Goal: Find specific fact: Find specific fact

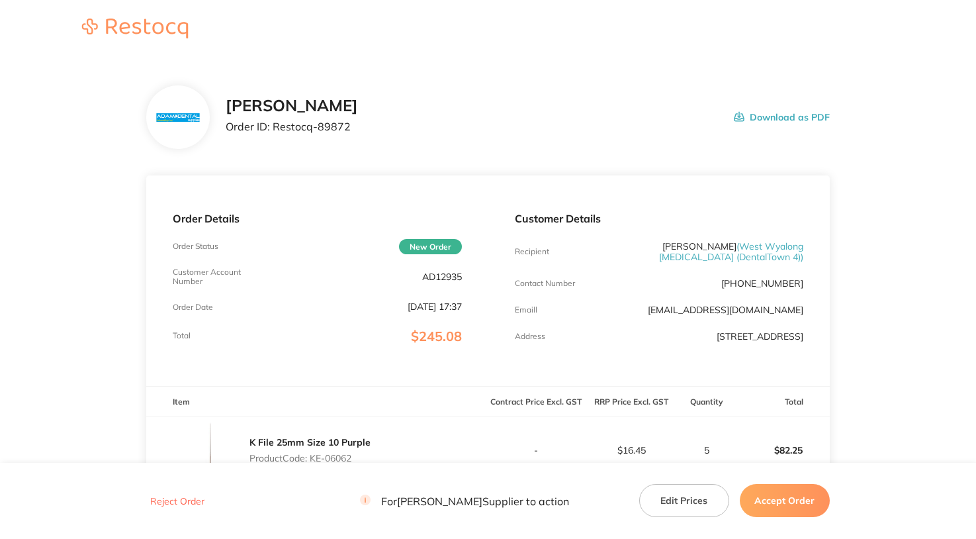
click at [446, 277] on p "AD12935" at bounding box center [442, 276] width 40 height 11
copy p "AD12935"
click at [236, 24] on header at bounding box center [488, 29] width 976 height 59
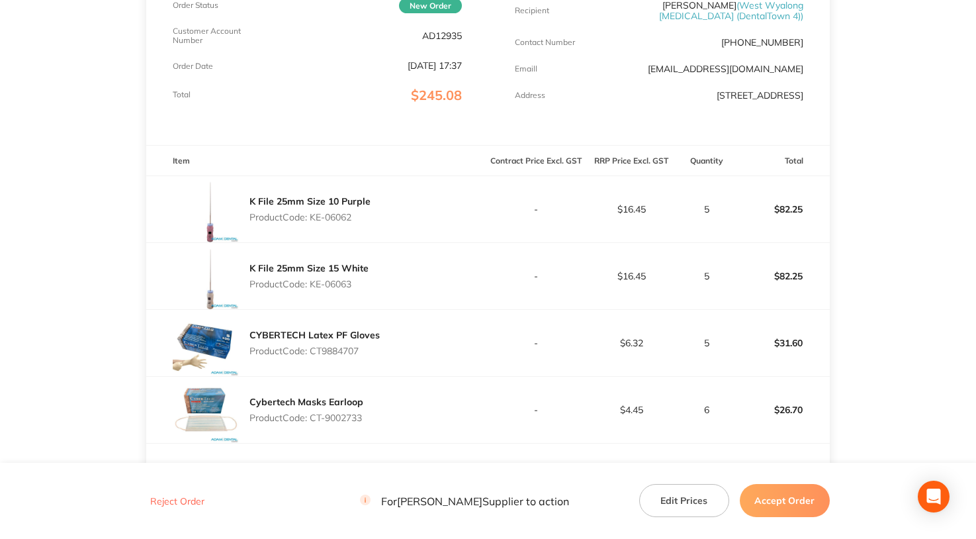
scroll to position [265, 0]
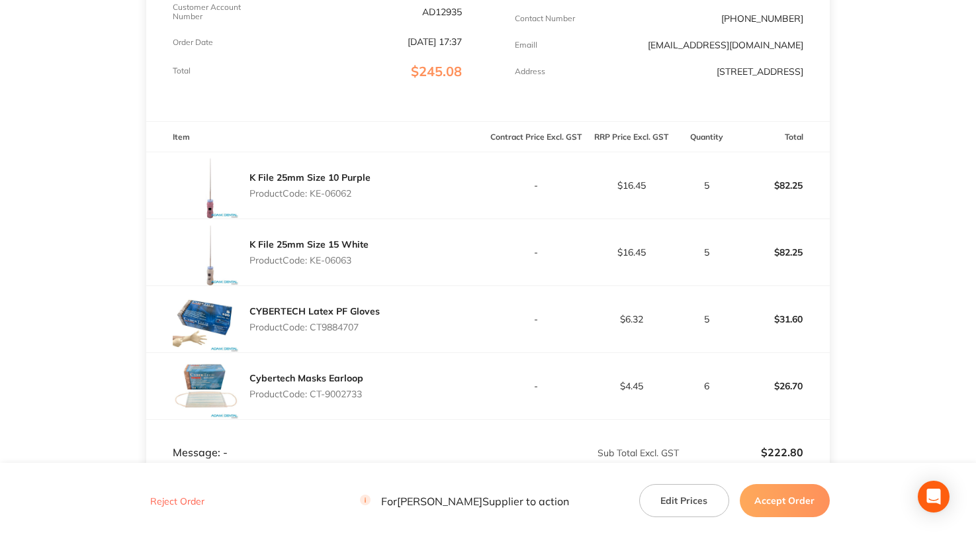
drag, startPoint x: 312, startPoint y: 190, endPoint x: 376, endPoint y: 194, distance: 63.7
click at [376, 194] on div "K File 25mm Size 10 Purple Product Code: KE-06062" at bounding box center [317, 185] width 342 height 66
copy p "KE-06062"
drag, startPoint x: 360, startPoint y: 264, endPoint x: 313, endPoint y: 260, distance: 47.2
click at [313, 260] on p "Product Code: KE-06063" at bounding box center [309, 260] width 119 height 11
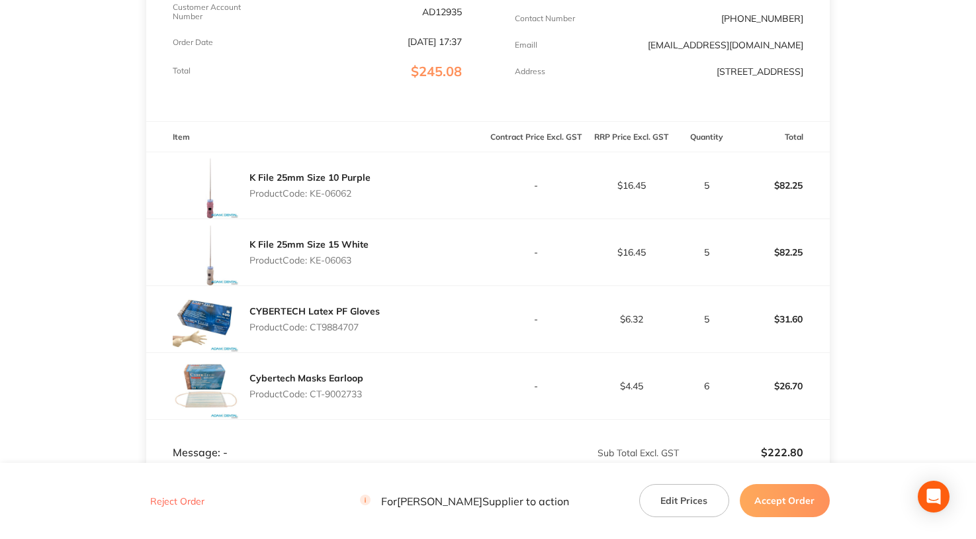
copy p "KE-06063"
drag, startPoint x: 365, startPoint y: 195, endPoint x: 312, endPoint y: 194, distance: 53.0
click at [312, 194] on p "Product Code: KE-06062" at bounding box center [310, 193] width 121 height 11
copy p "KE-06062"
click at [344, 323] on p "Product Code: CT9884707" at bounding box center [315, 327] width 130 height 11
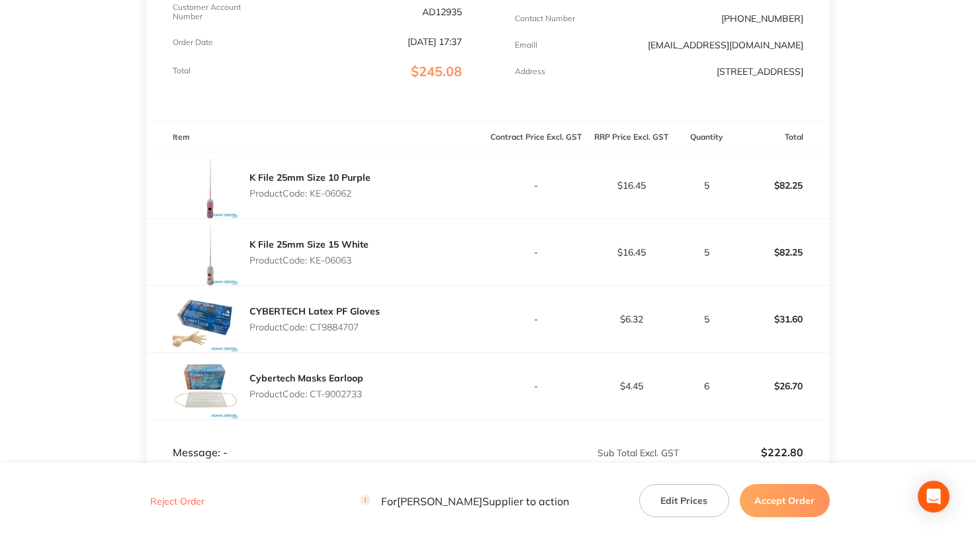
click at [344, 323] on p "Product Code: CT9884707" at bounding box center [315, 327] width 130 height 11
copy p "CT9884707"
drag, startPoint x: 372, startPoint y: 398, endPoint x: 314, endPoint y: 395, distance: 58.3
click at [314, 395] on div "Cybertech Masks Earloop Product Code: CT-9002733" at bounding box center [317, 386] width 342 height 66
copy p "CT-9002733"
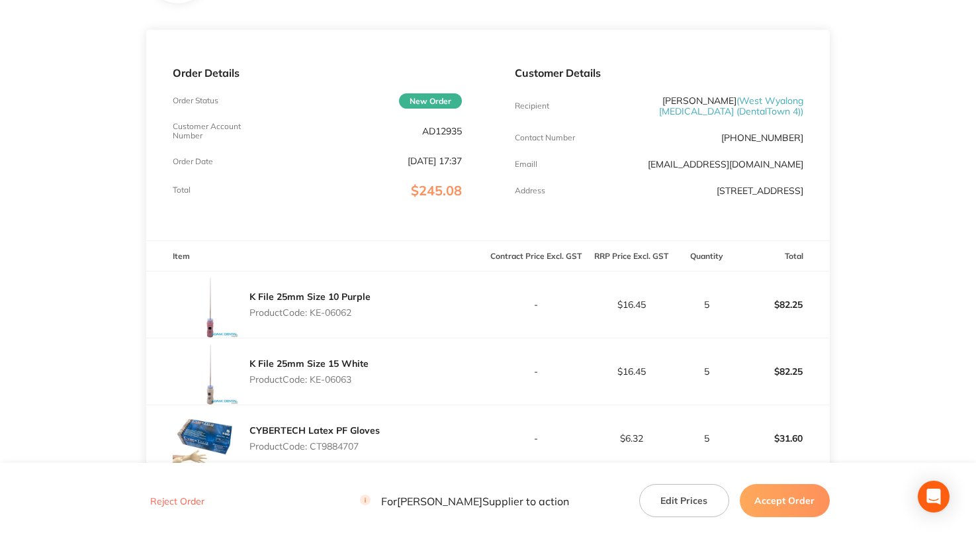
scroll to position [132, 0]
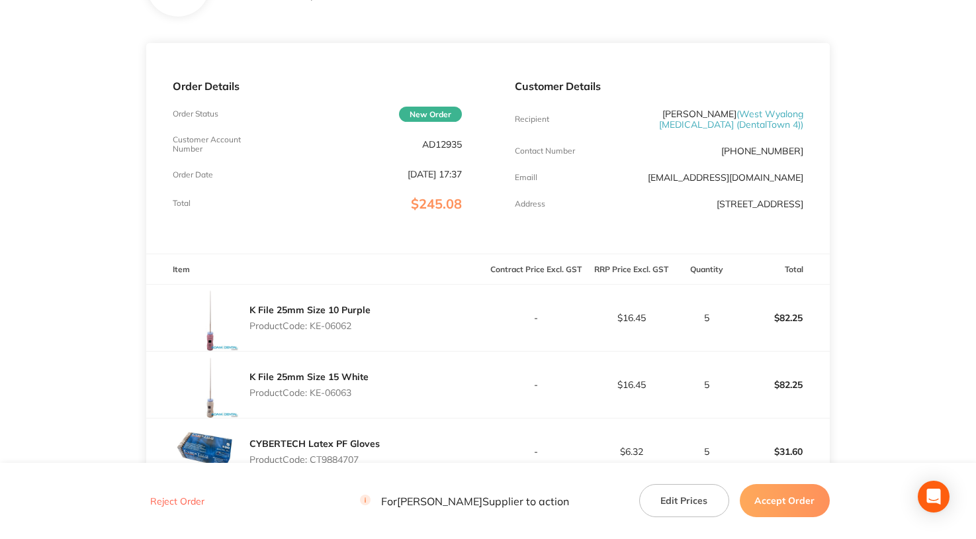
click at [451, 147] on p "AD12935" at bounding box center [442, 144] width 40 height 11
copy p "AD12935"
